Goal: Task Accomplishment & Management: Complete application form

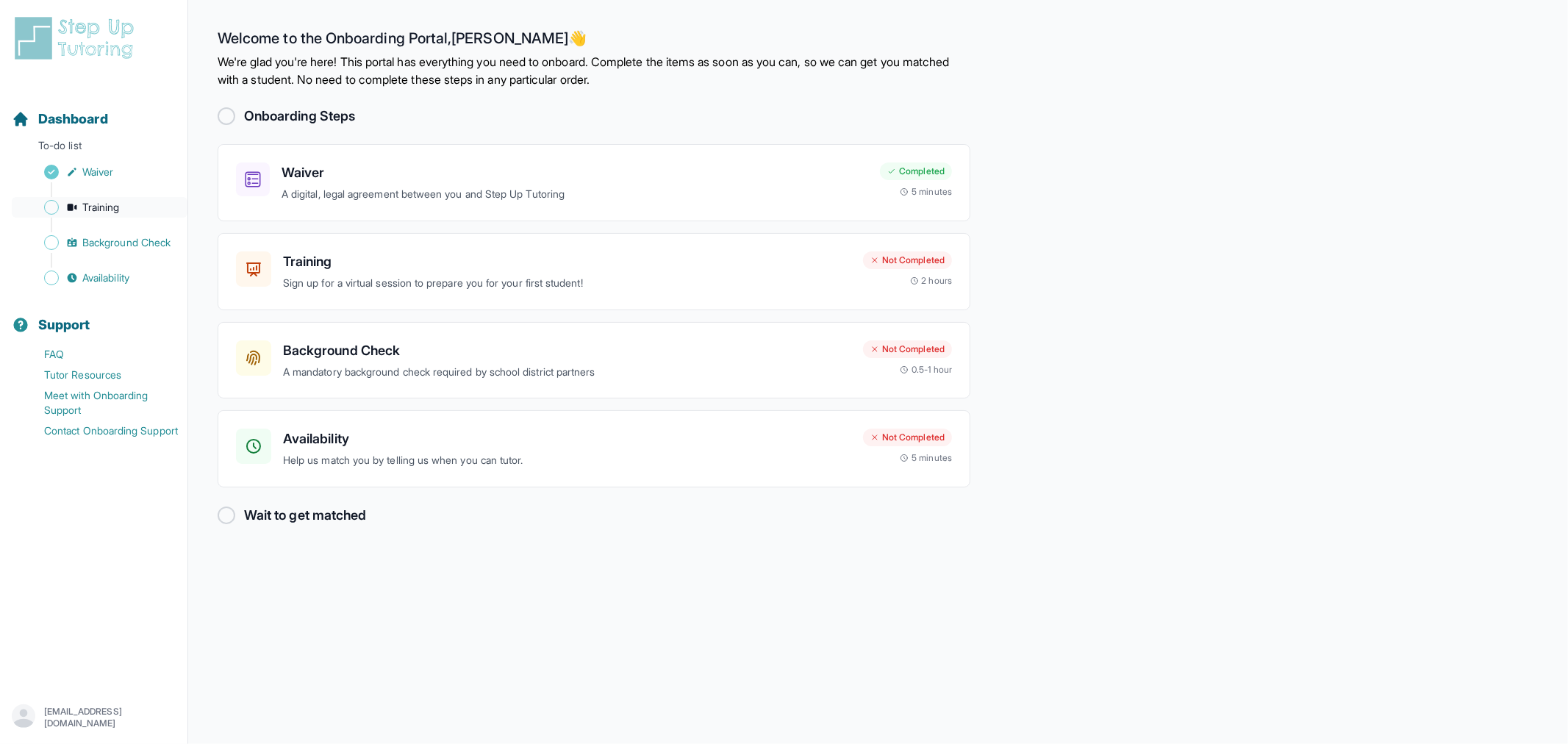
click at [123, 210] on link "Training" at bounding box center [99, 207] width 175 height 20
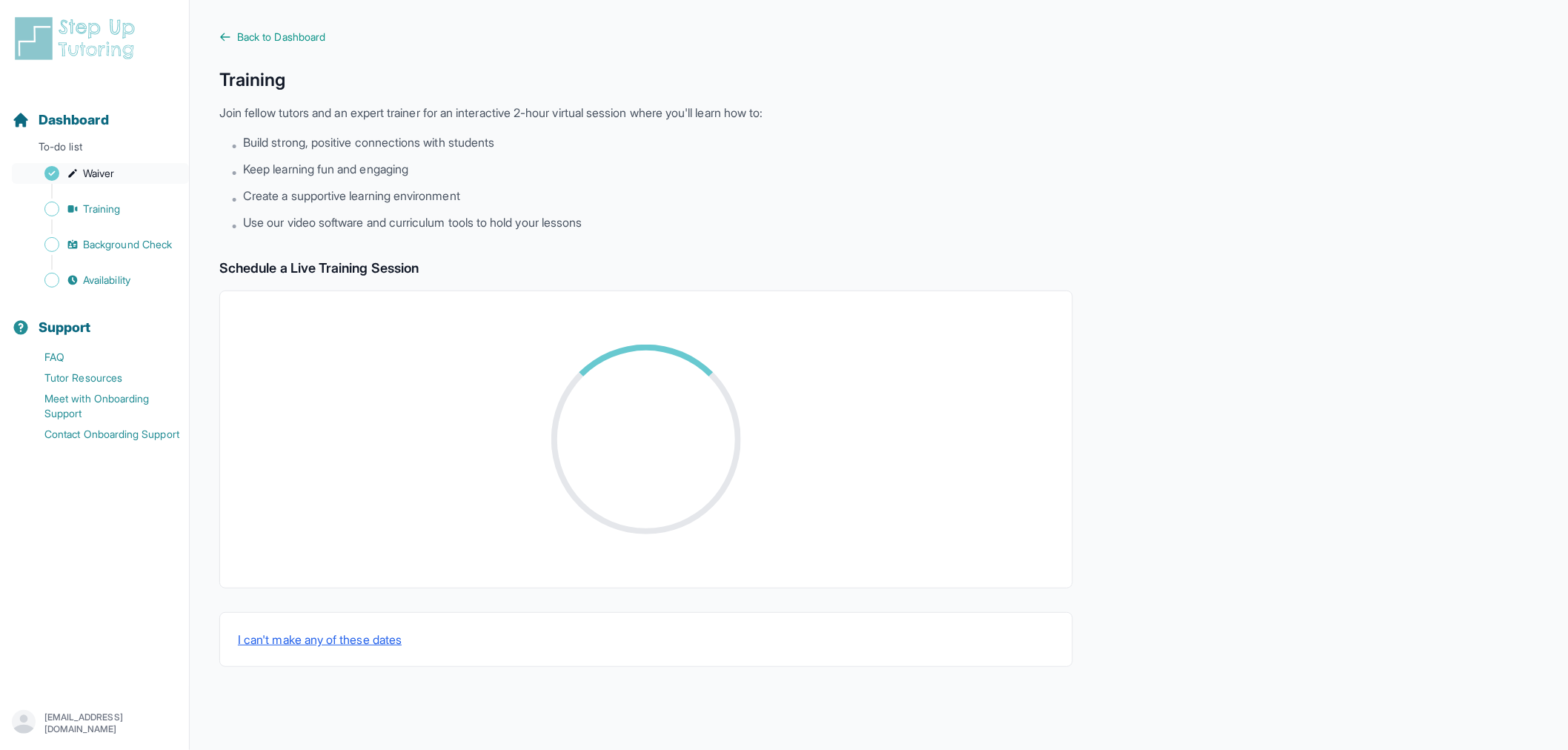
click at [113, 175] on span "Waiver" at bounding box center [98, 174] width 31 height 15
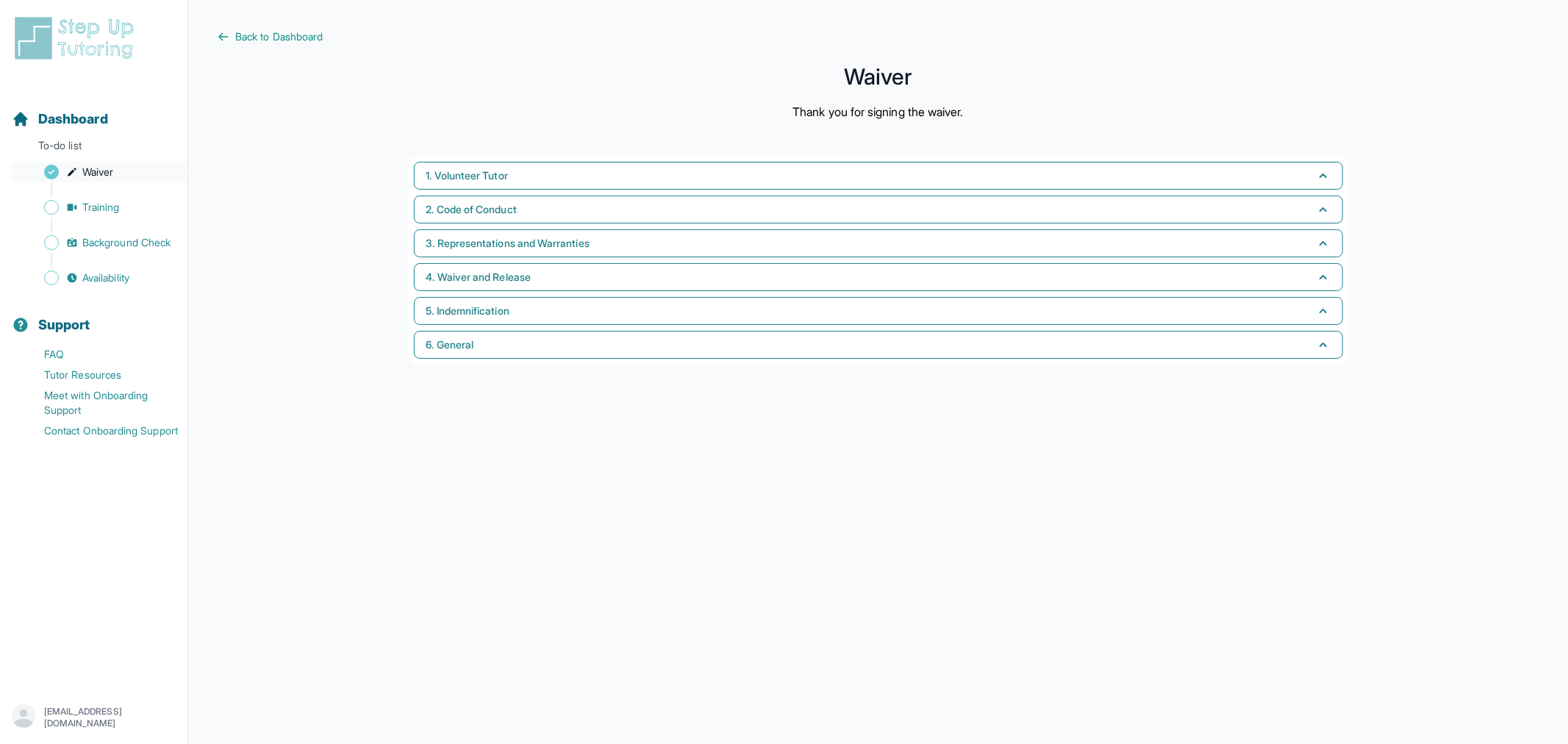
click at [112, 175] on span "Waiver" at bounding box center [97, 172] width 31 height 15
click at [67, 120] on span "Dashboard" at bounding box center [73, 119] width 70 height 20
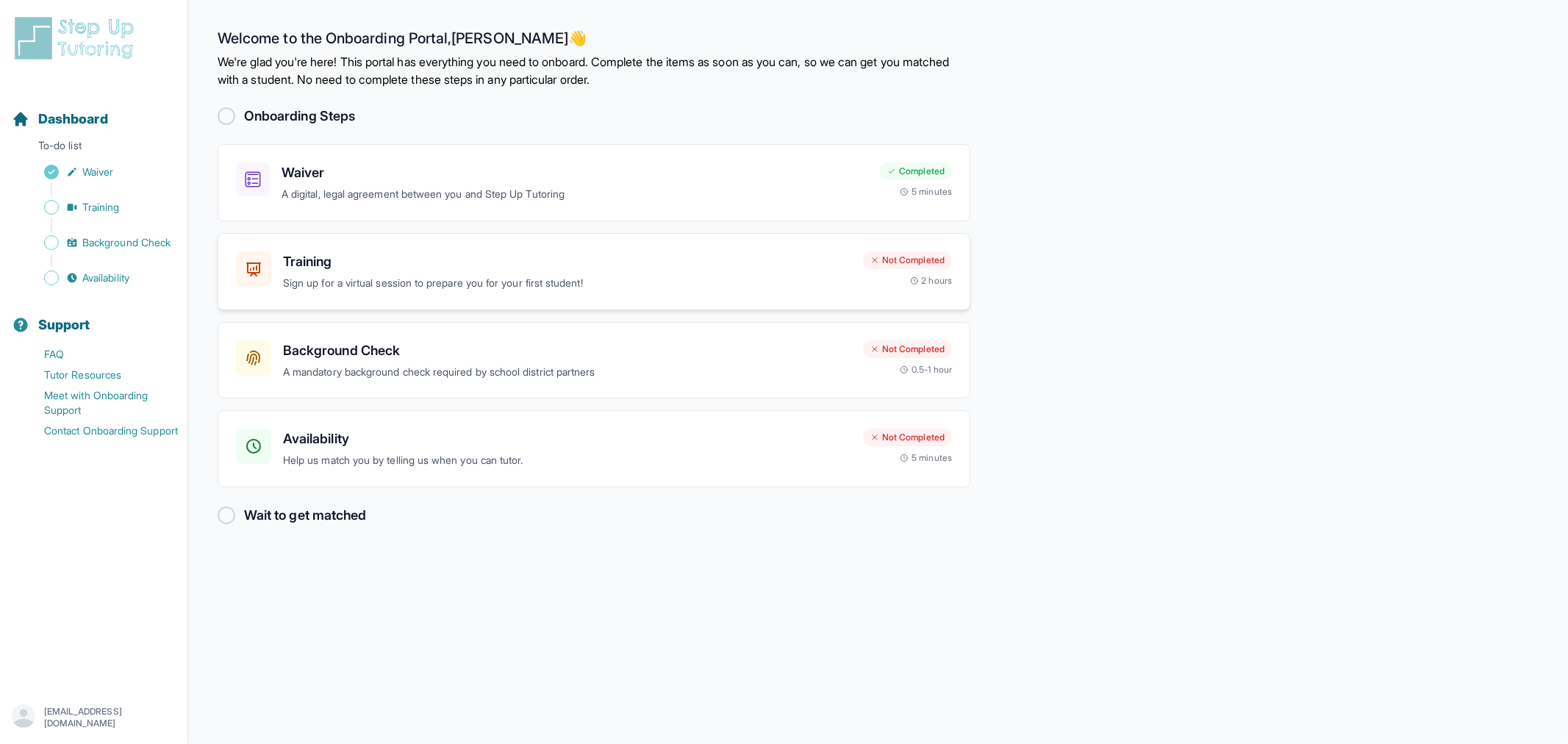
click at [652, 292] on div "Training Sign up for a virtual session to prepare you for your first student! N…" at bounding box center [594, 271] width 753 height 77
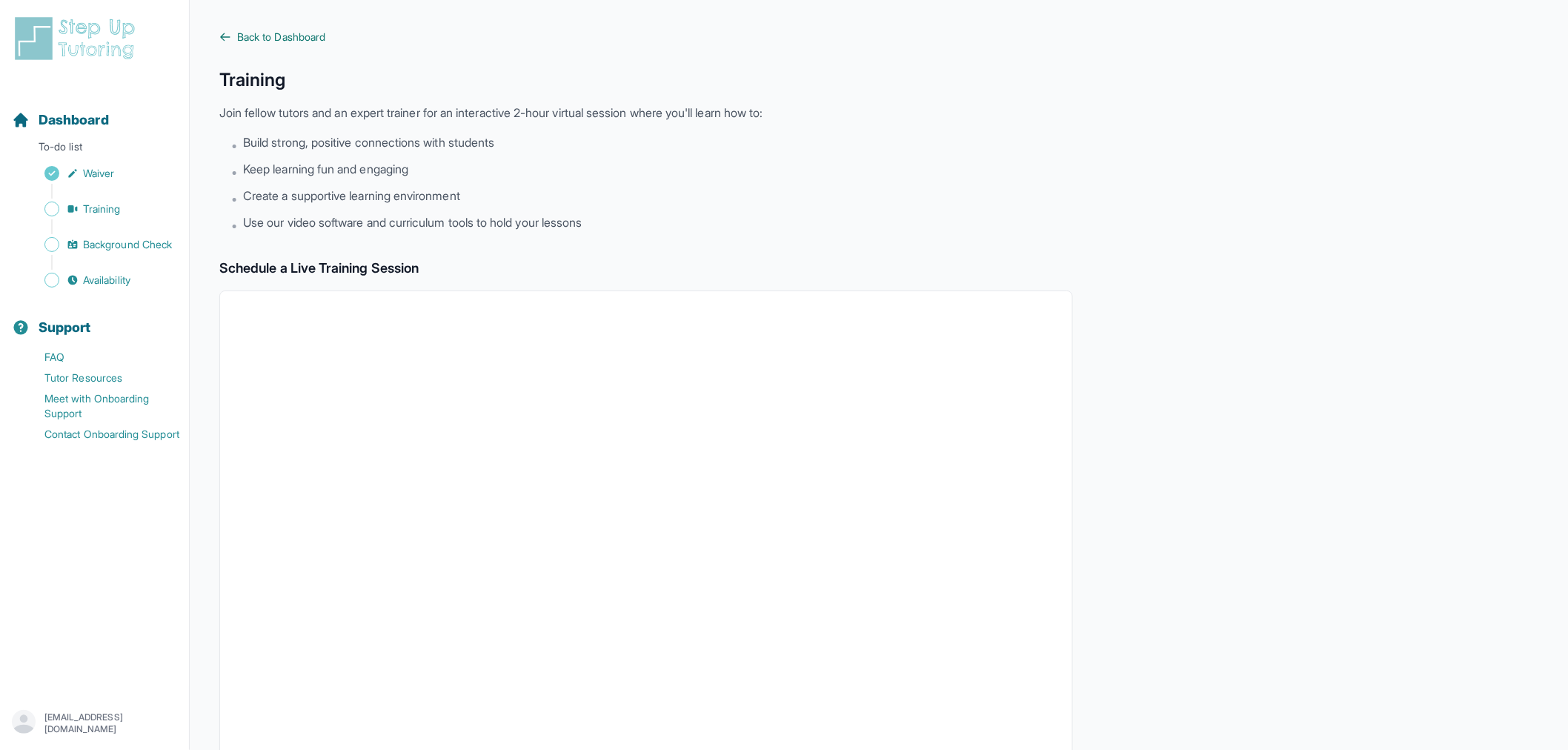
click at [278, 40] on span "Back to Dashboard" at bounding box center [282, 37] width 88 height 15
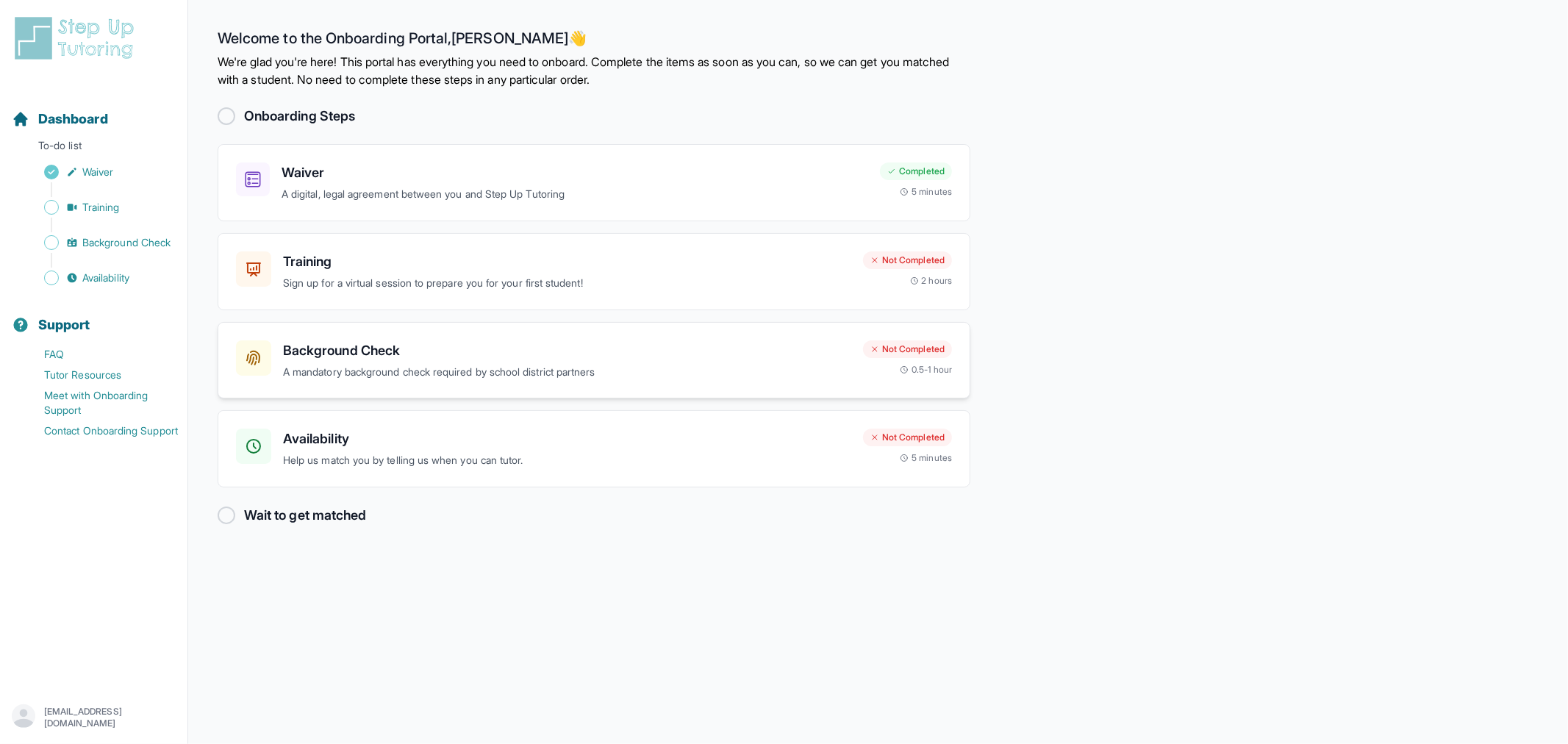
click at [434, 377] on p "A mandatory background check required by school district partners" at bounding box center [567, 372] width 568 height 17
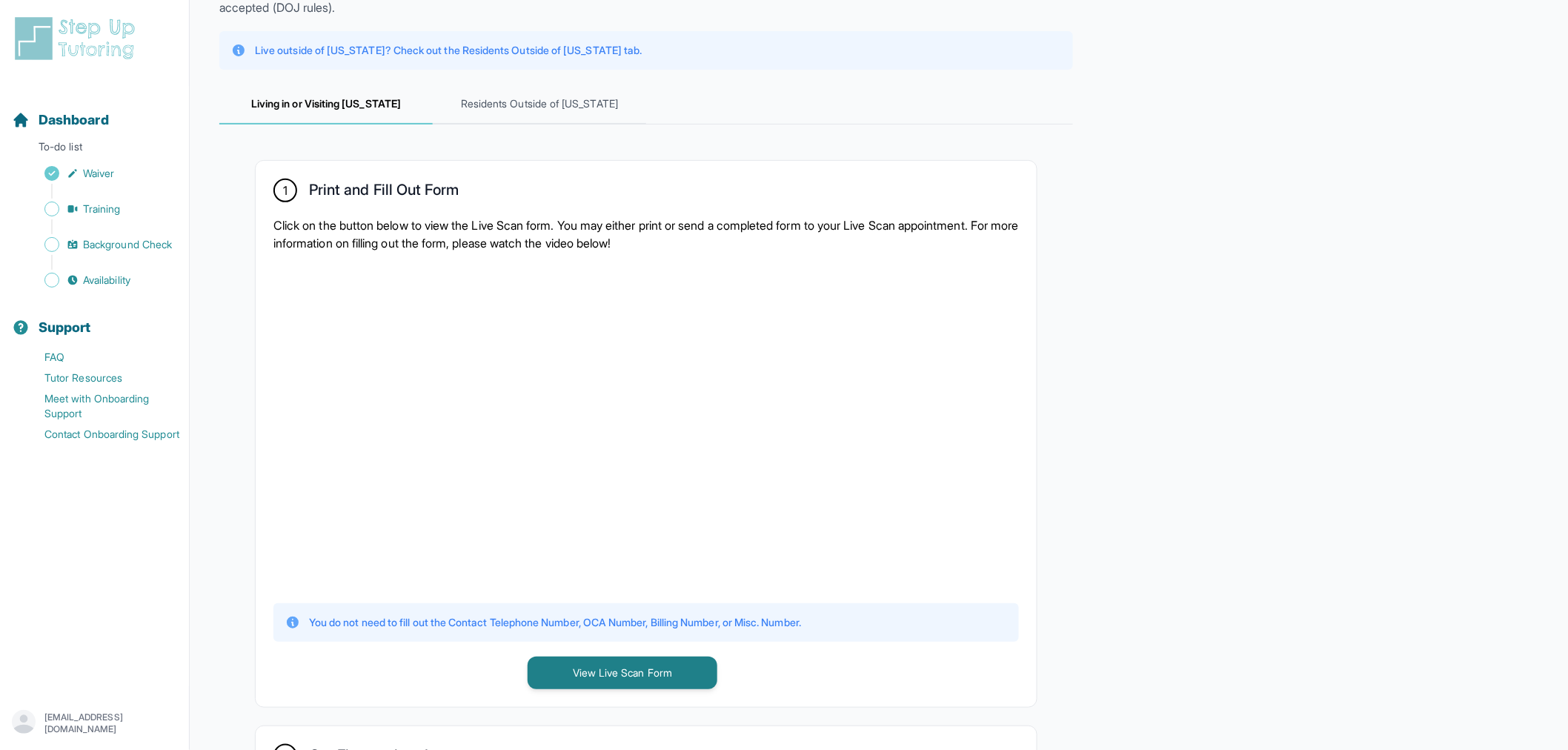
scroll to position [142, 0]
click at [581, 101] on span "Residents Outside of [US_STATE]" at bounding box center [540, 103] width 214 height 40
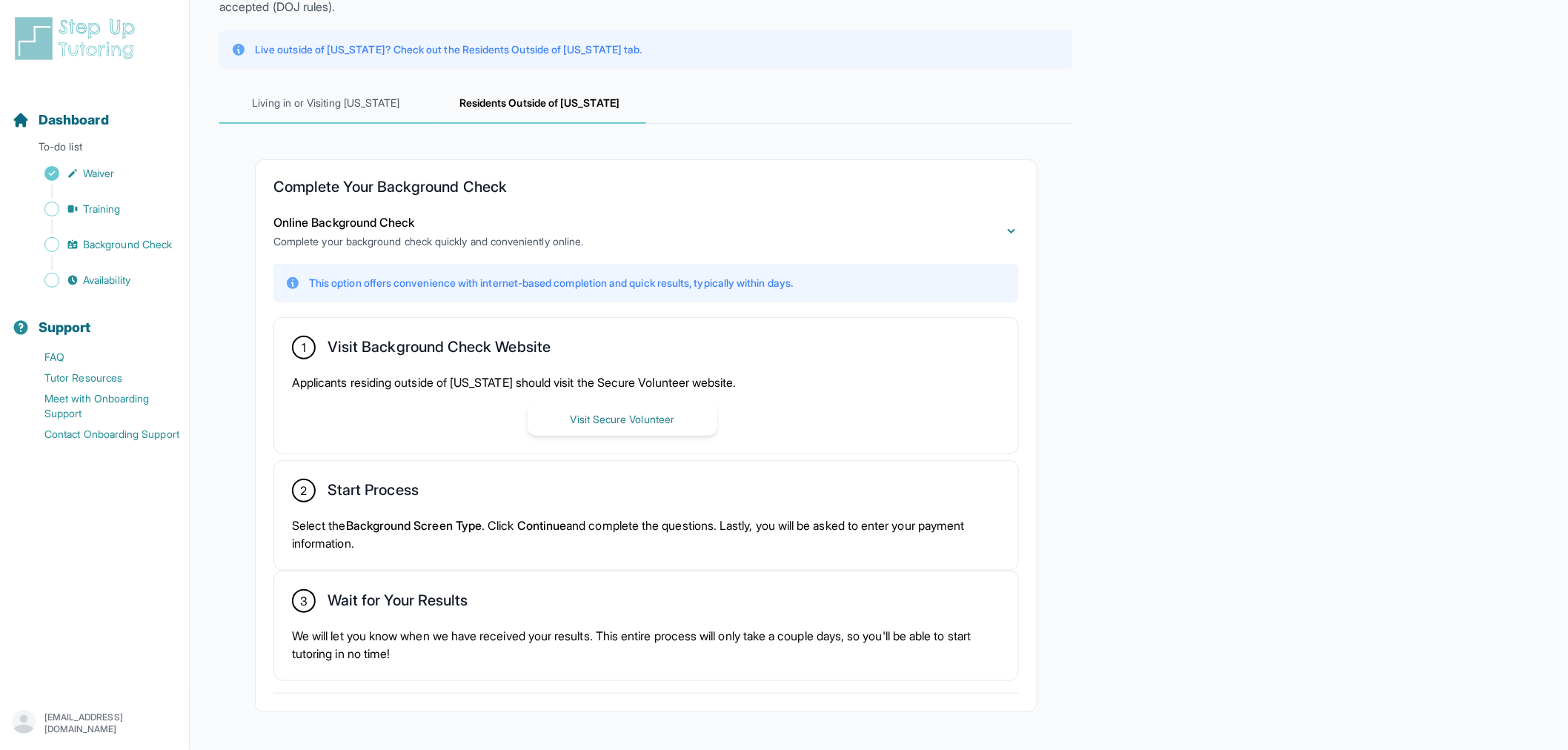
click at [372, 111] on span "Living in or Visiting [US_STATE]" at bounding box center [326, 103] width 214 height 40
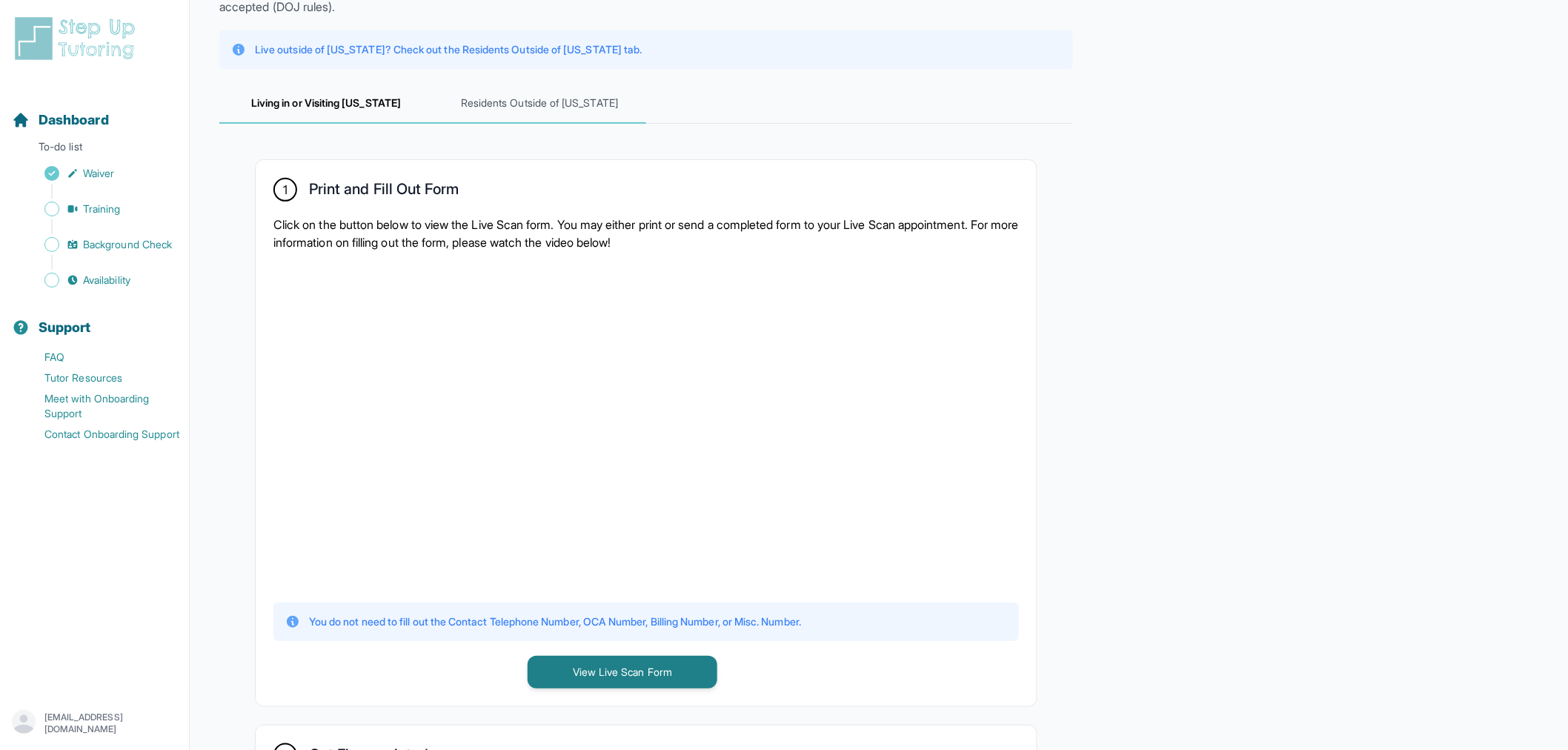
click at [568, 92] on span "Residents Outside of [US_STATE]" at bounding box center [540, 103] width 214 height 40
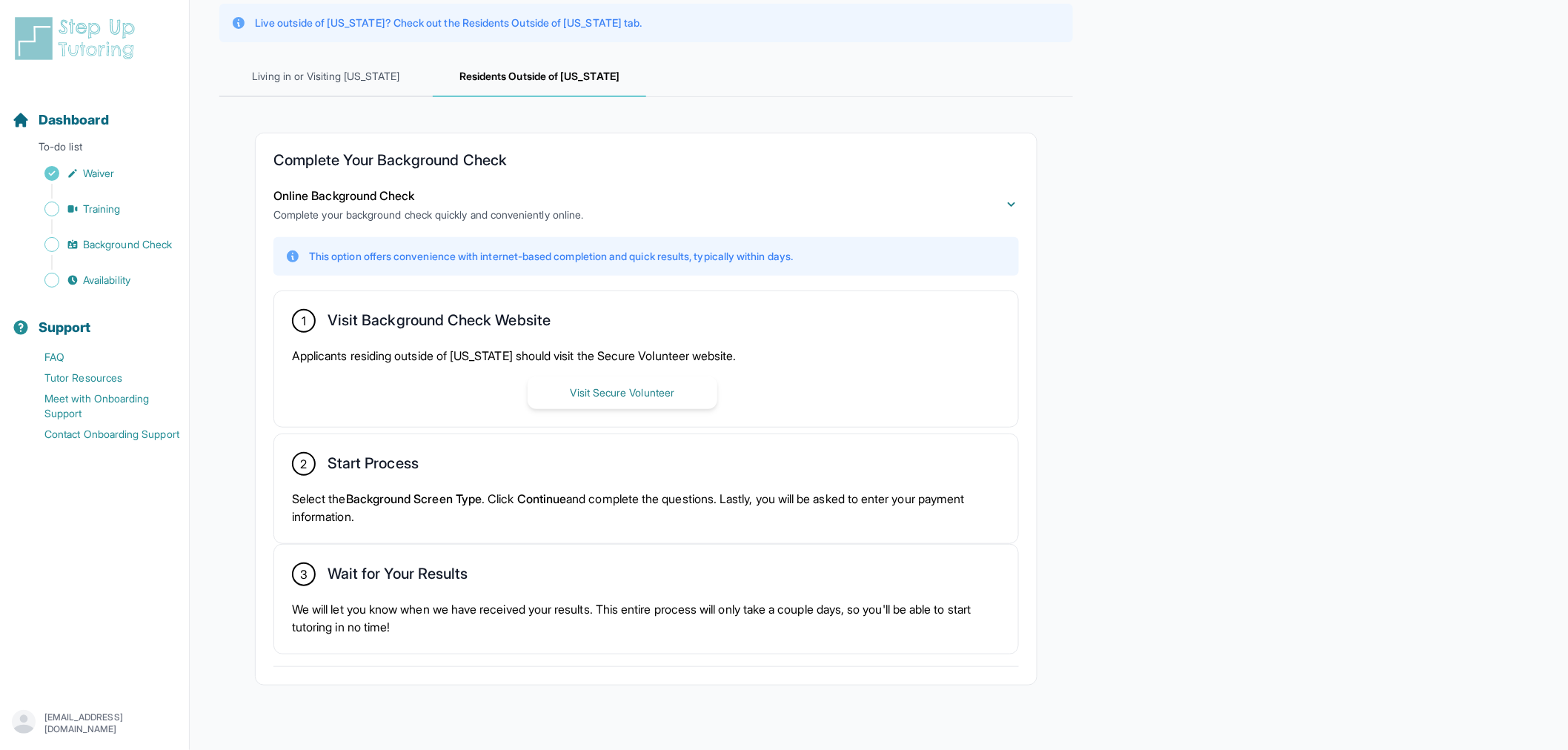
scroll to position [170, 0]
click at [620, 396] on button "Visit Secure Volunteer" at bounding box center [622, 391] width 190 height 33
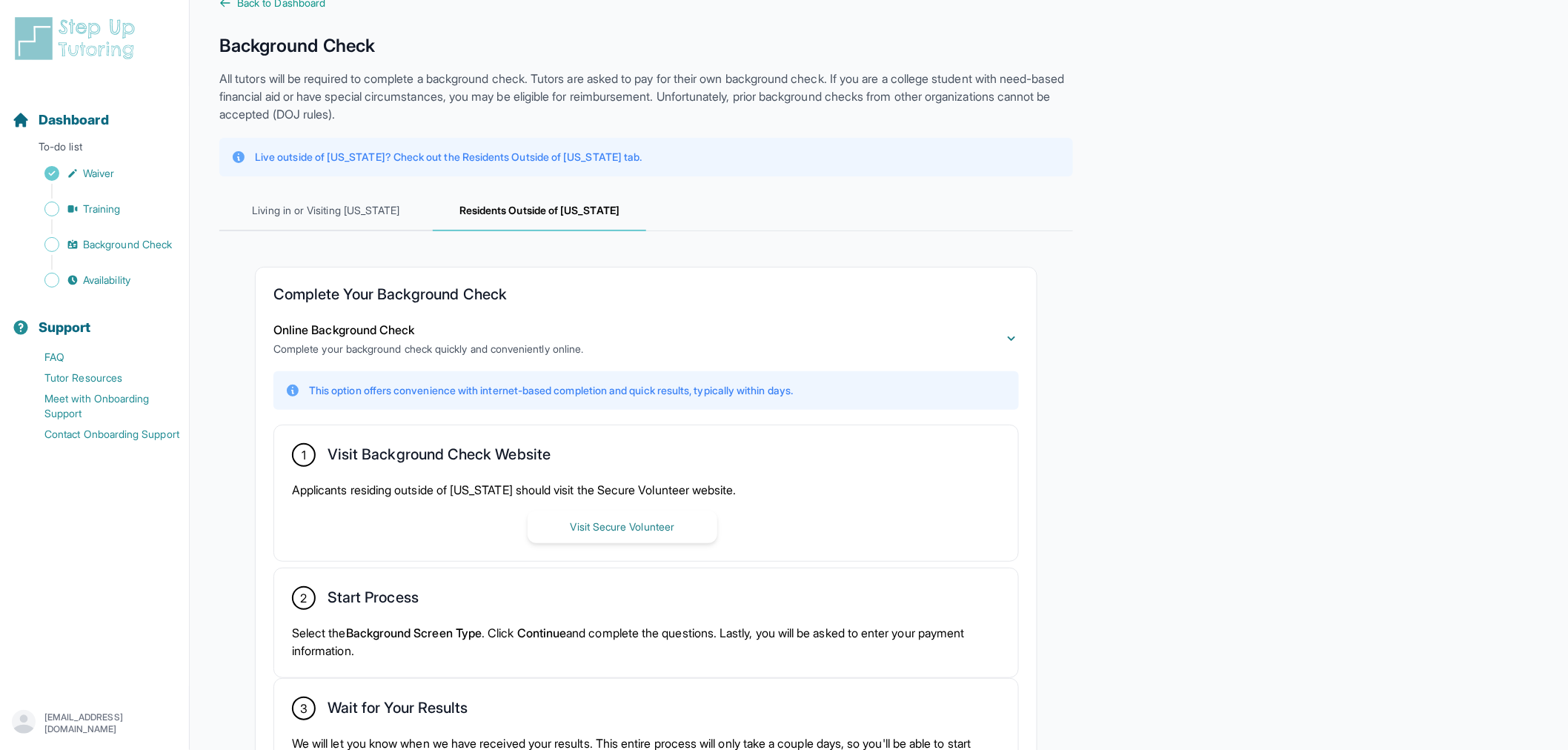
scroll to position [0, 0]
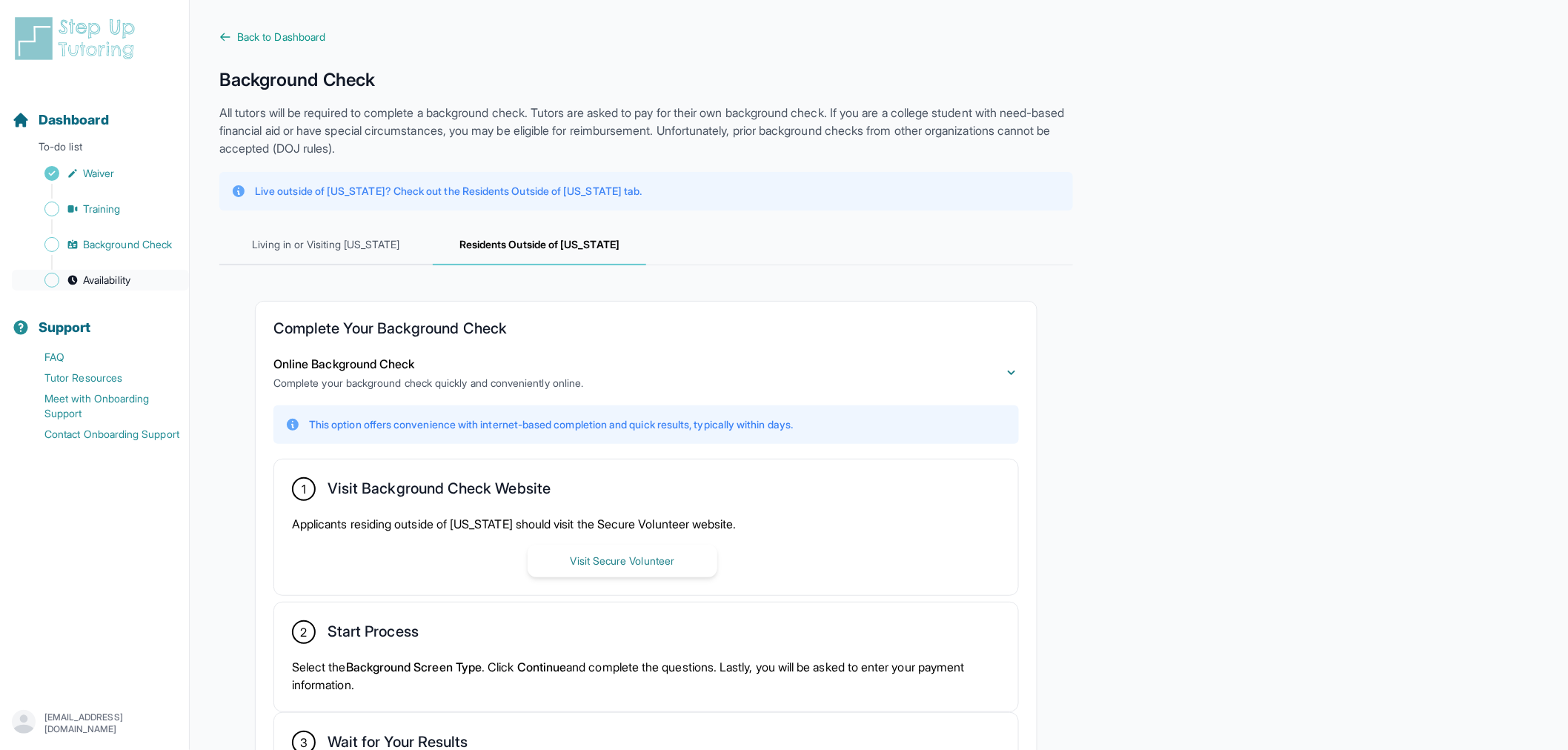
click at [93, 278] on span "Availability" at bounding box center [106, 280] width 47 height 15
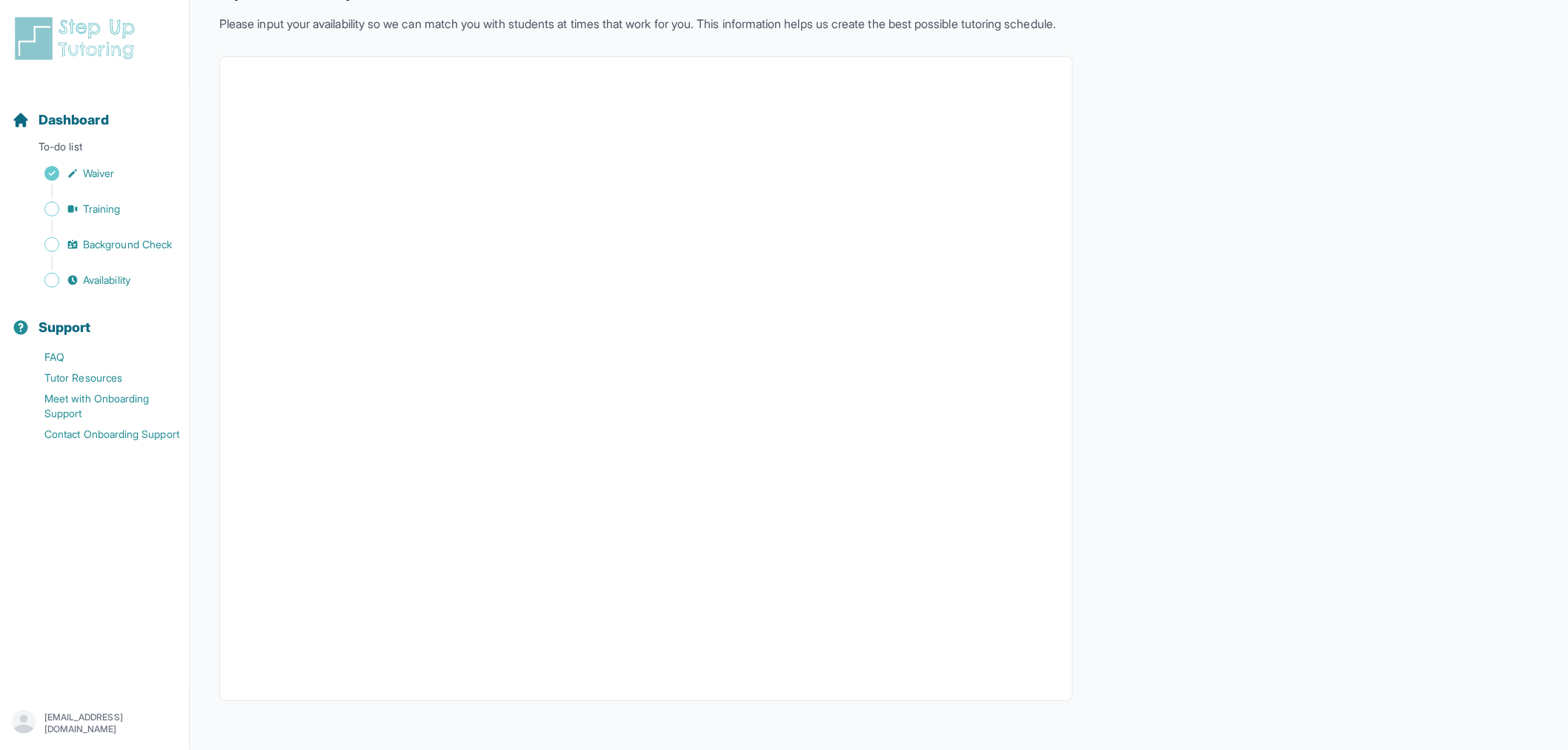
scroll to position [111, 0]
click at [166, 239] on span "Background Check" at bounding box center [127, 245] width 89 height 15
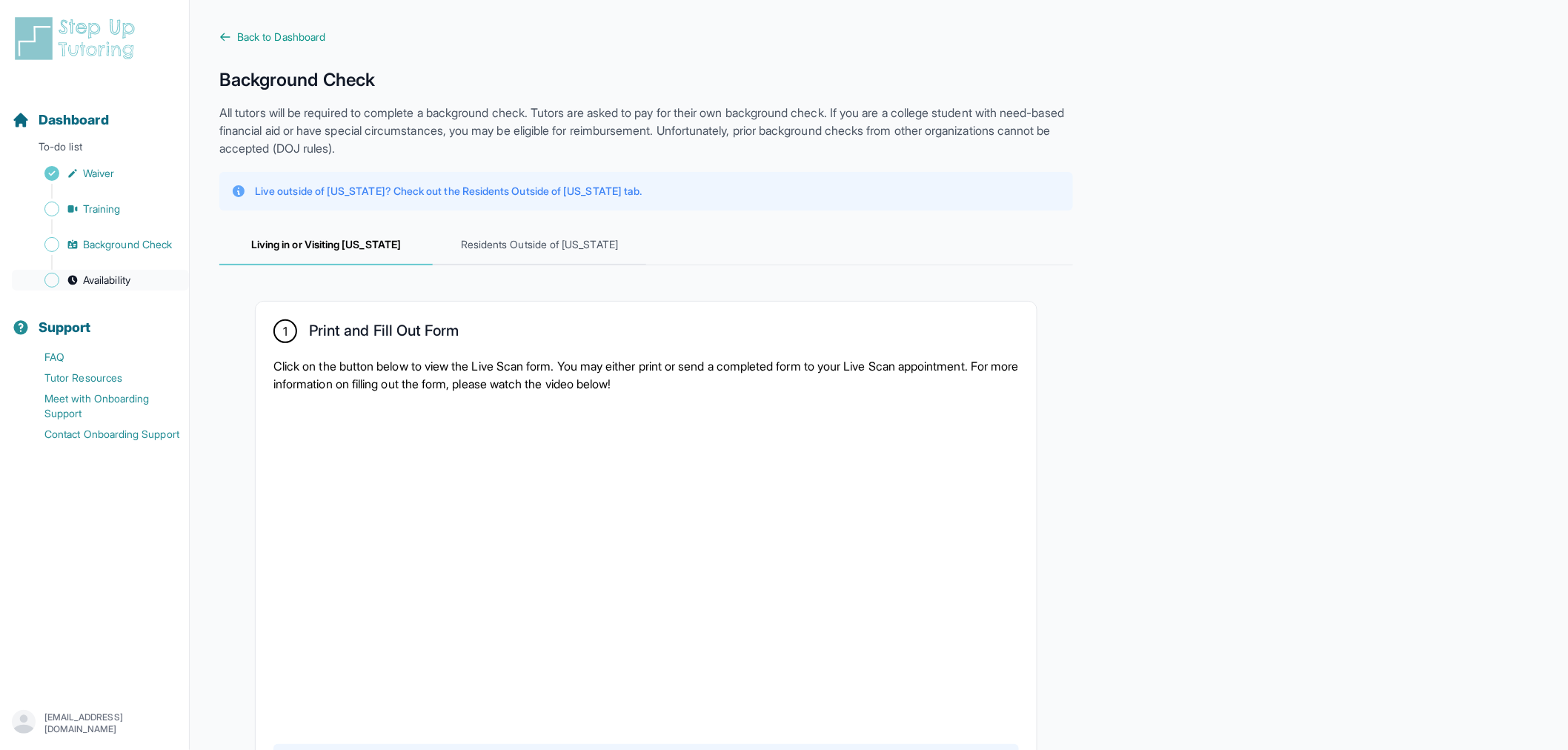
click at [110, 270] on link "Availability" at bounding box center [100, 279] width 177 height 20
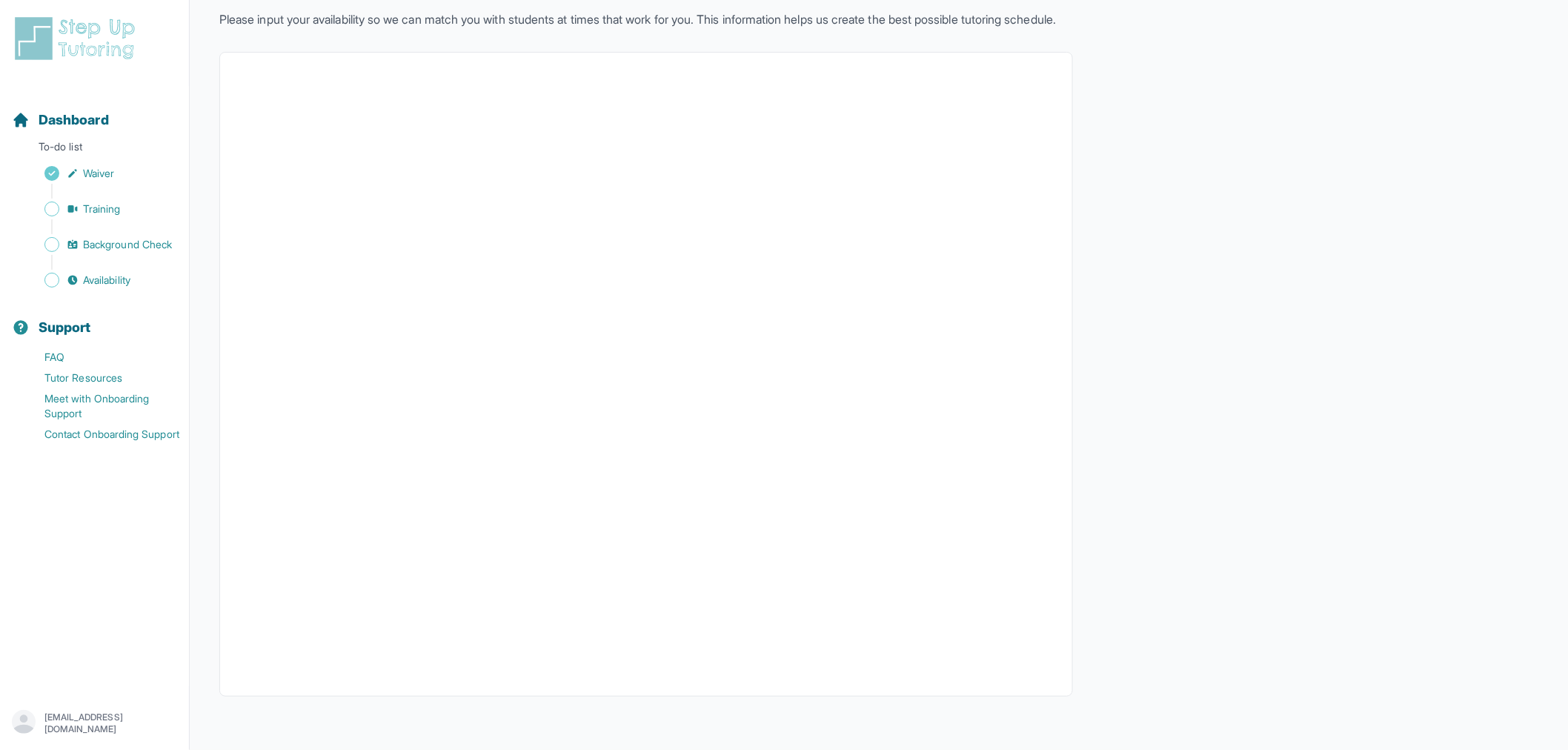
scroll to position [111, 0]
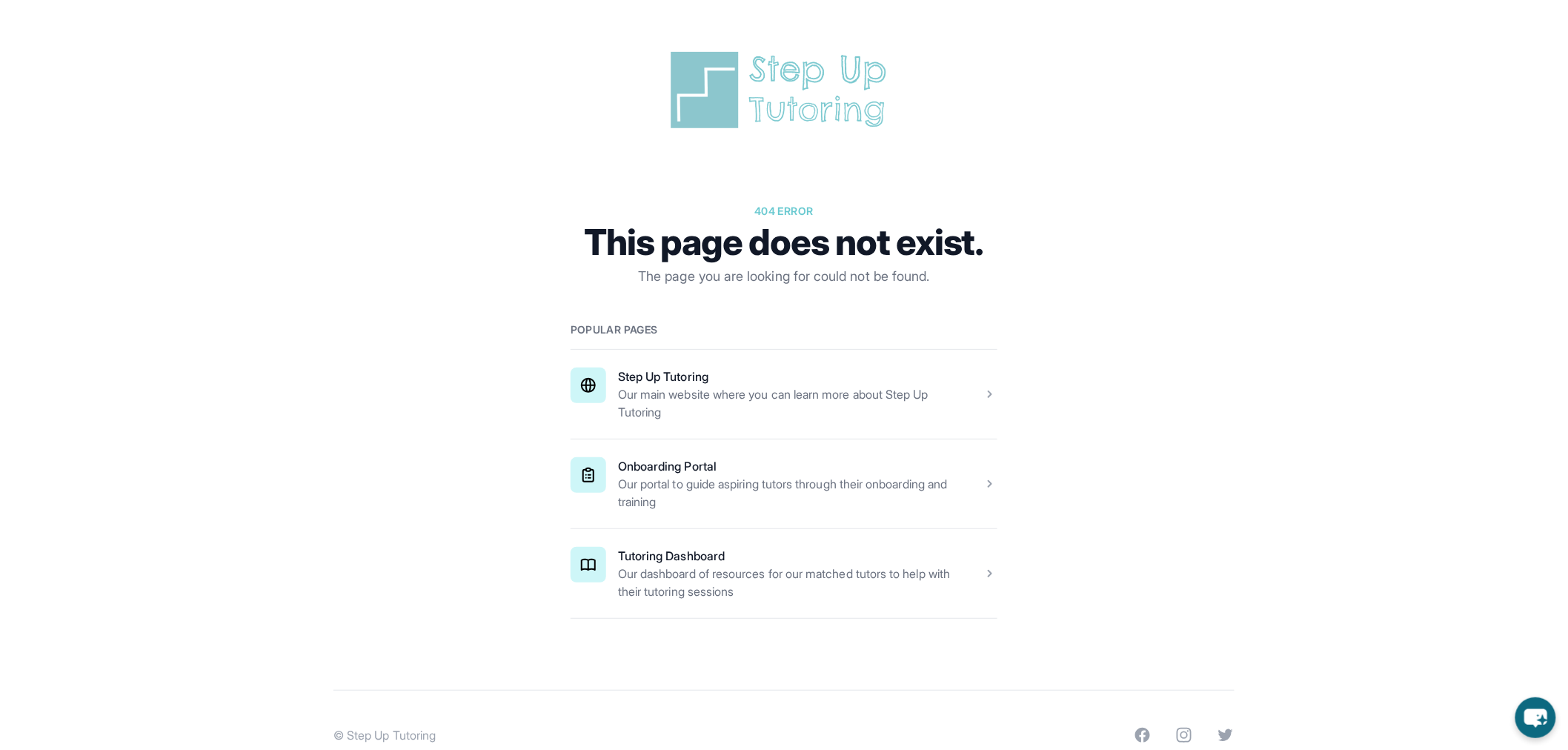
click at [690, 482] on span at bounding box center [784, 484] width 427 height 89
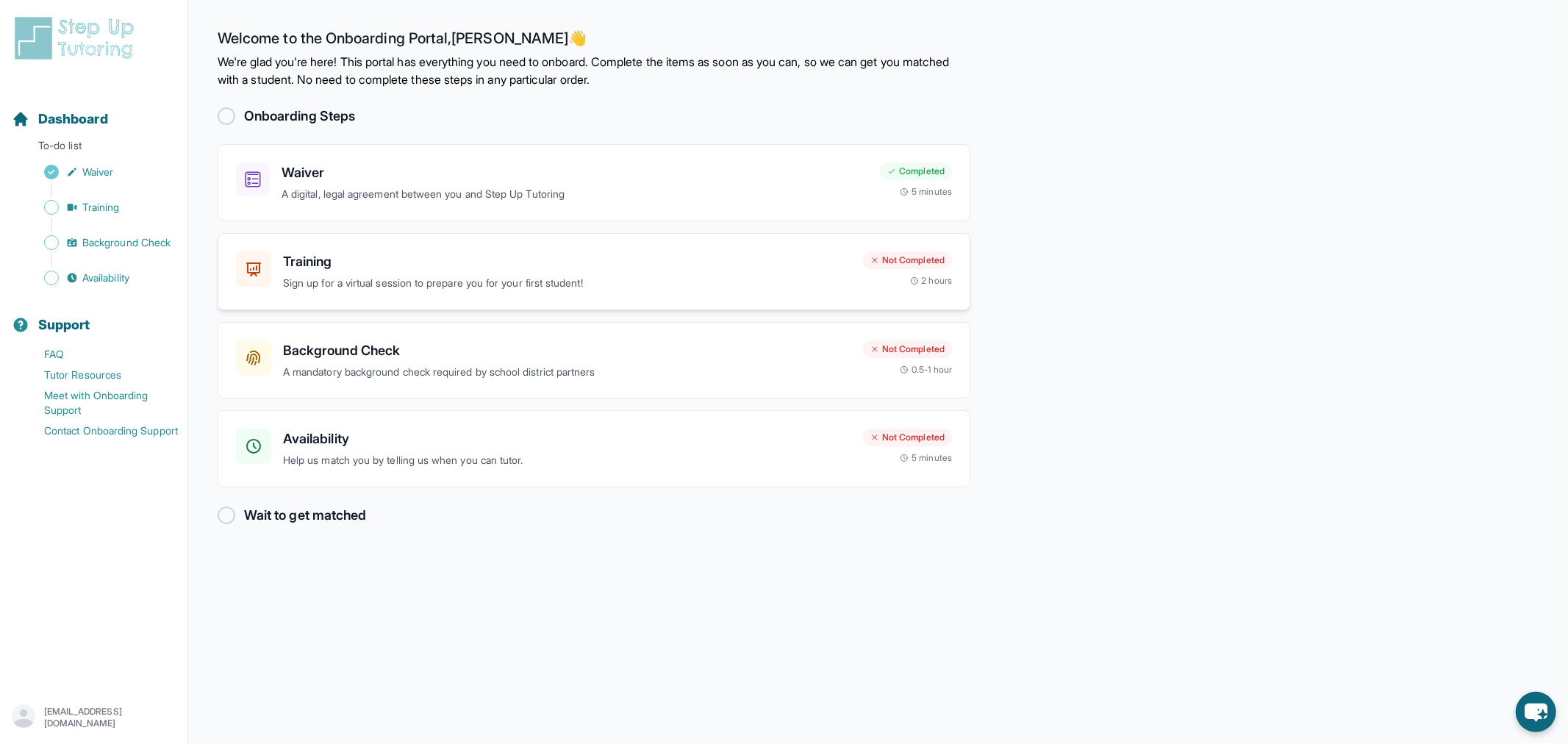
click at [332, 282] on p "Sign up for a virtual session to prepare you for your first student!" at bounding box center [567, 283] width 568 height 17
